Goal: Find specific page/section: Find specific page/section

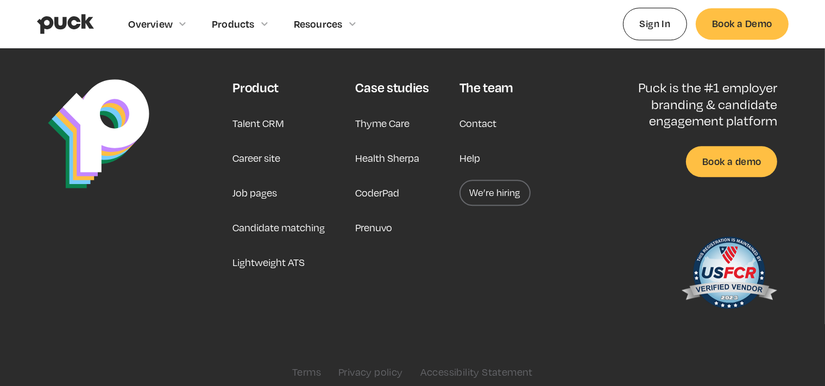
scroll to position [2858, 0]
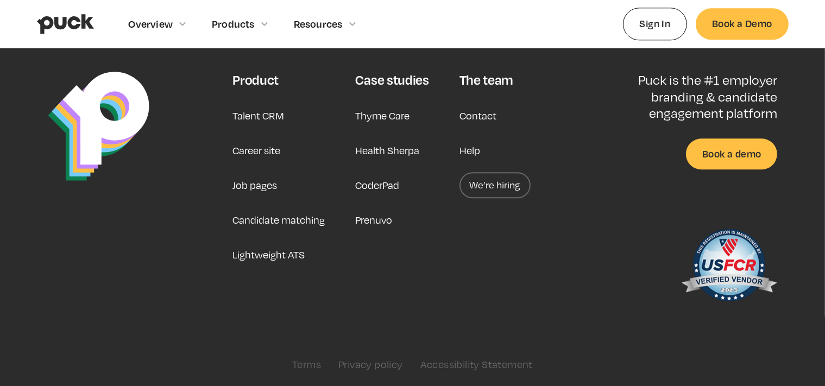
click at [269, 181] on link "Job pages" at bounding box center [254, 185] width 45 height 26
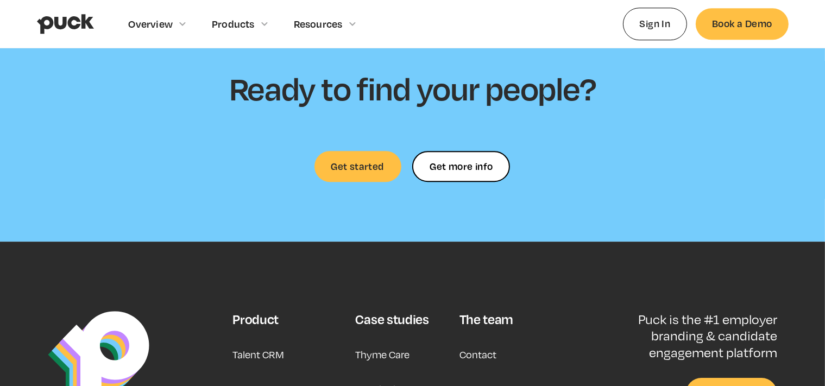
scroll to position [3261, 0]
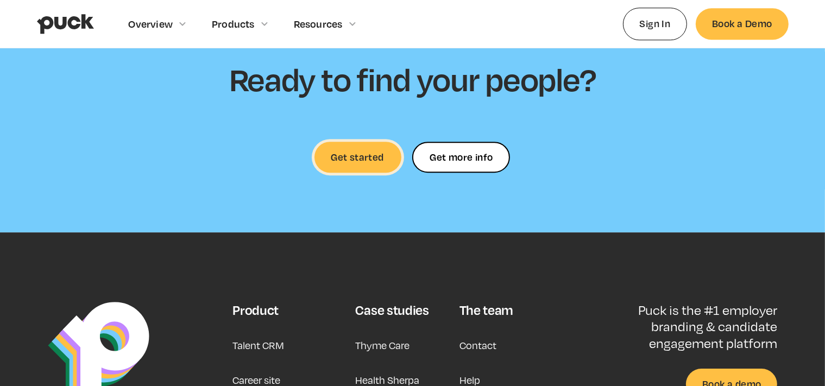
click at [340, 153] on link "Get started" at bounding box center [357, 157] width 87 height 31
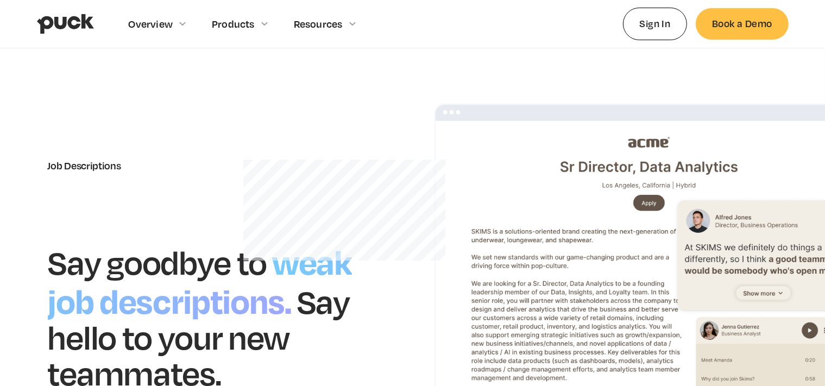
scroll to position [0, 0]
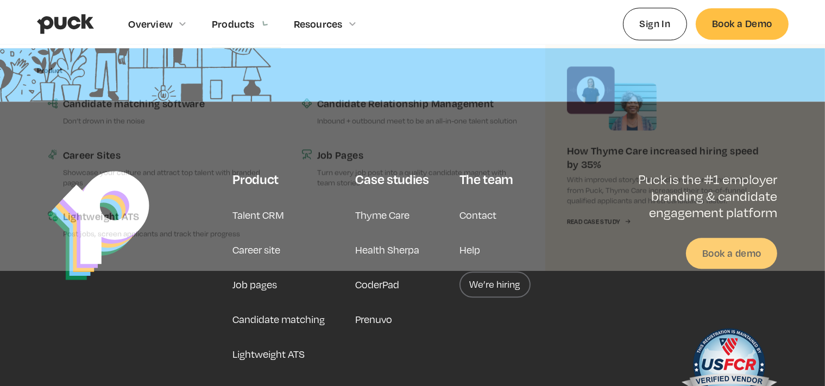
scroll to position [2758, 0]
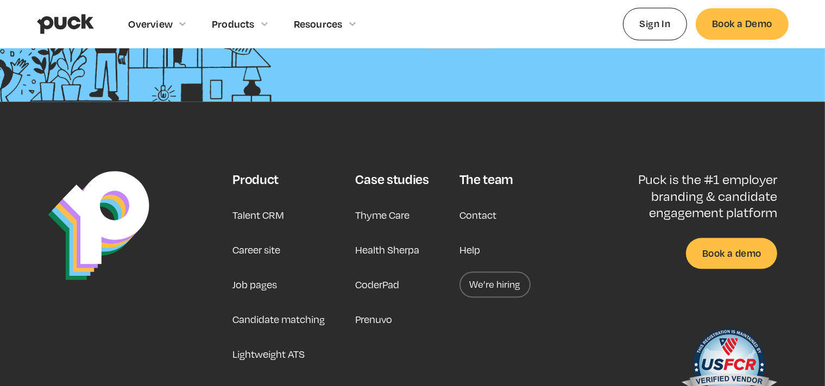
click at [495, 272] on link "We’re hiring" at bounding box center [495, 285] width 71 height 26
